Goal: Task Accomplishment & Management: Complete application form

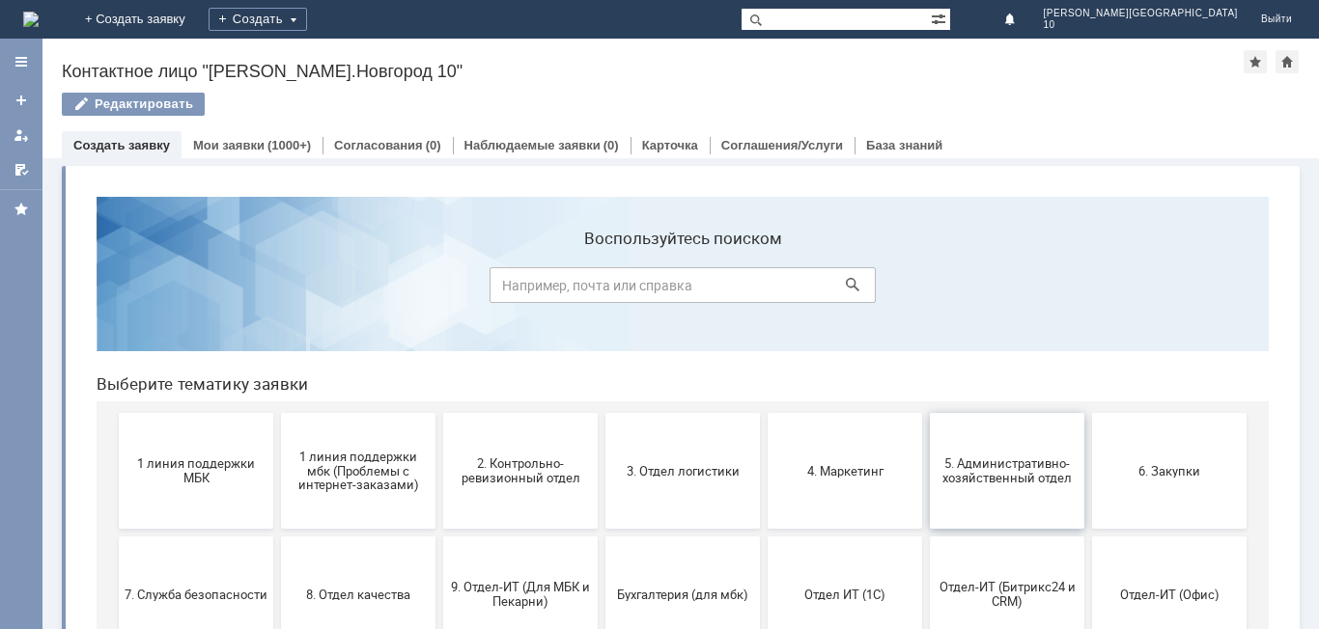
click at [1019, 494] on button "5. Административно-хозяйственный отдел" at bounding box center [1007, 471] width 154 height 116
click at [681, 482] on button "3. Отдел логистики" at bounding box center [682, 471] width 154 height 116
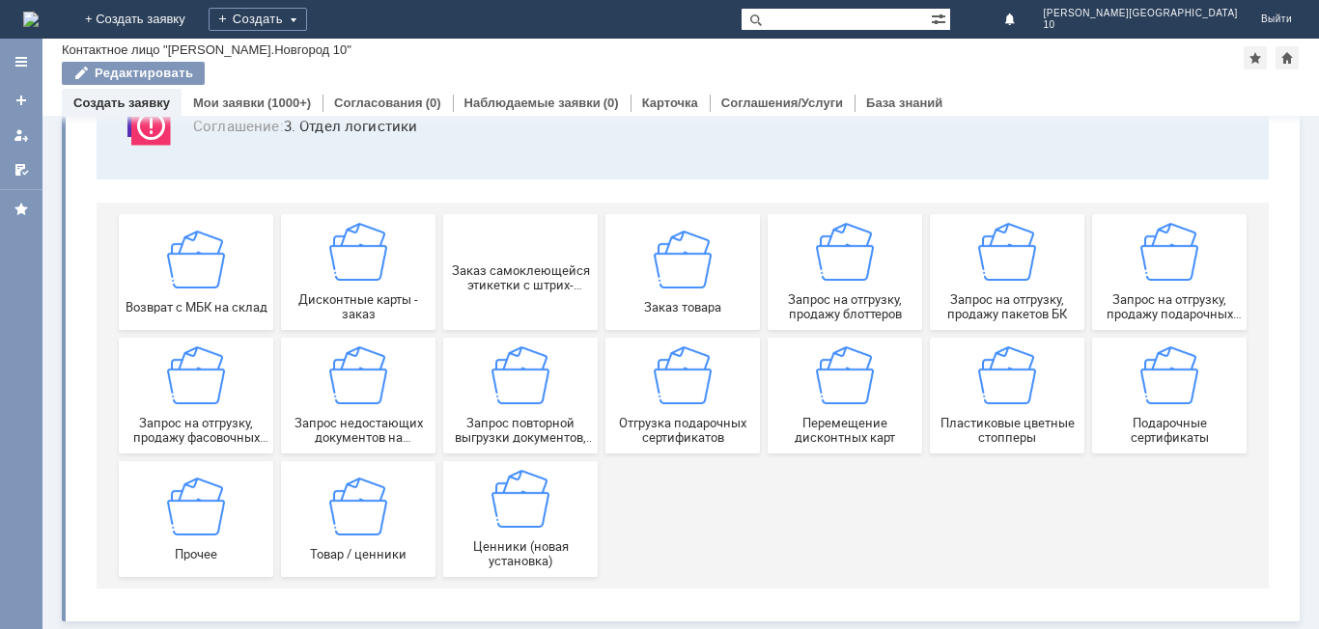
scroll to position [160, 0]
click at [1015, 433] on span "Пластиковые цветные стопперы" at bounding box center [1006, 430] width 143 height 29
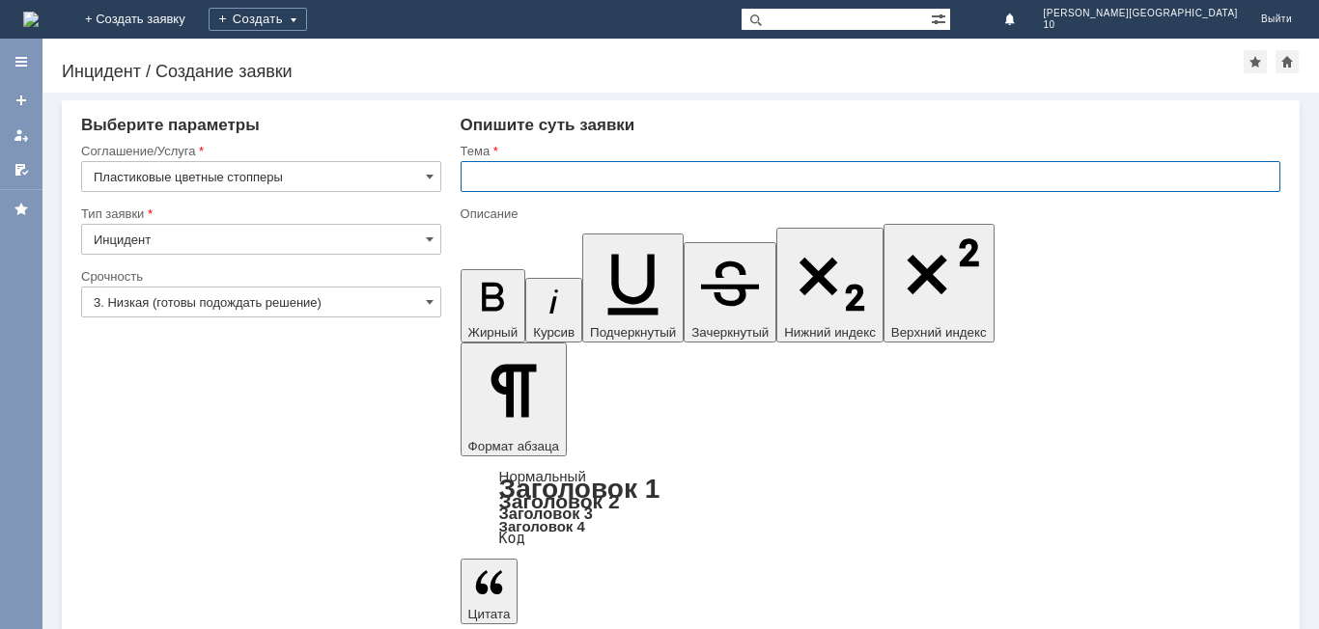
click at [486, 179] on input "text" at bounding box center [870, 176] width 820 height 31
type input "з"
type input "Заказ цветных стопперов."
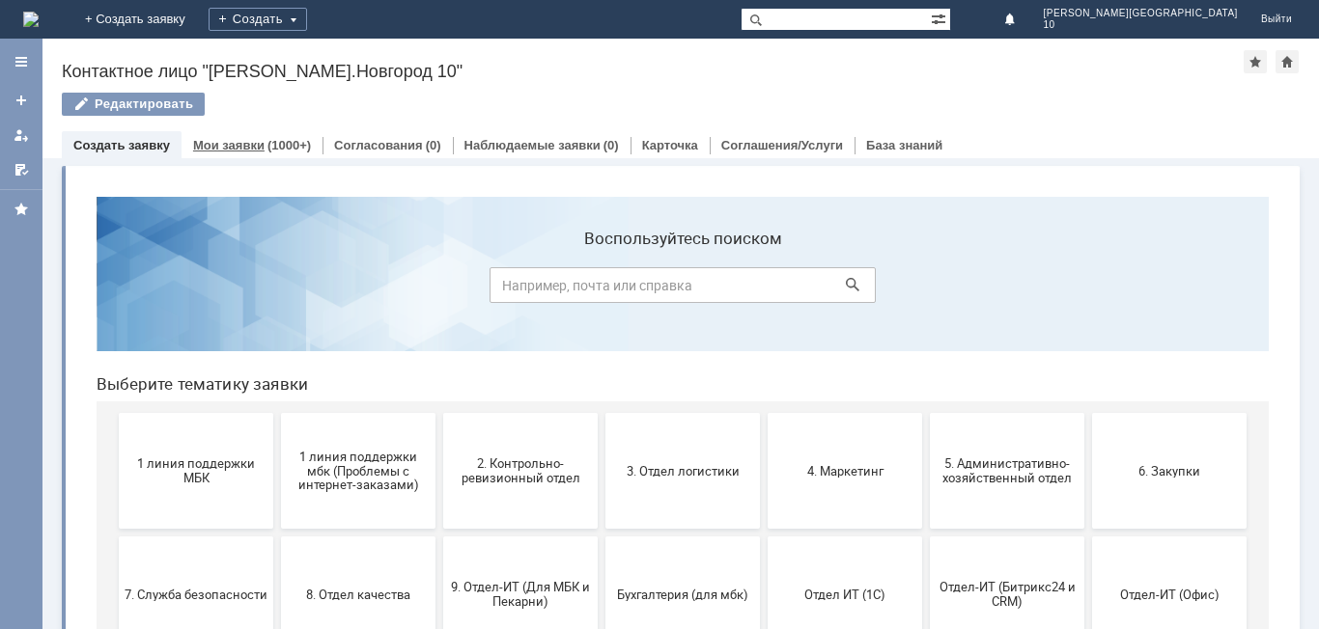
click at [262, 142] on div "Мои заявки (1000+)" at bounding box center [252, 145] width 118 height 13
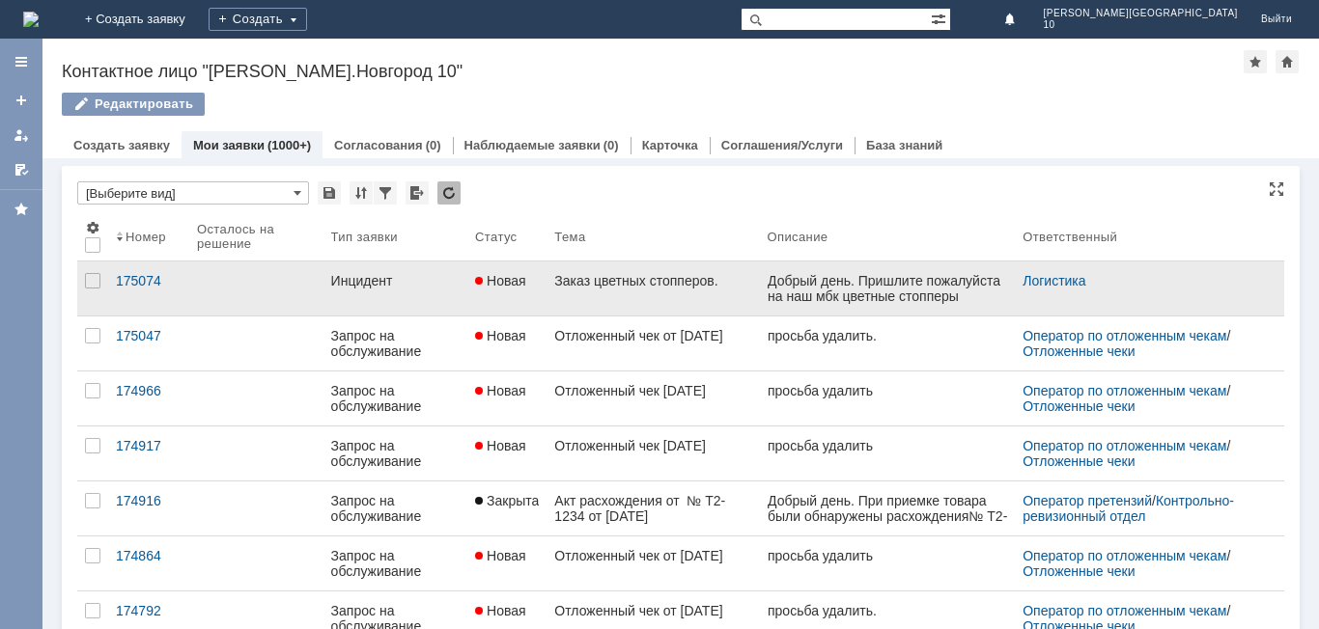
click at [659, 280] on div "Заказ цветных стопперов." at bounding box center [652, 280] width 197 height 15
